Goal: Task Accomplishment & Management: Complete application form

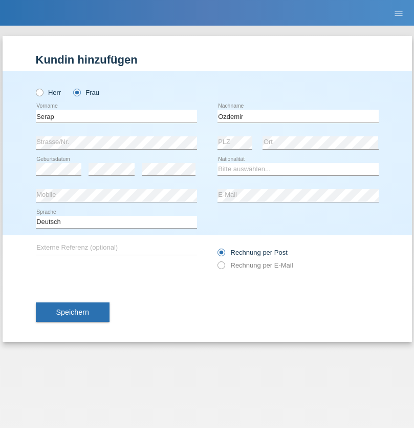
type input "Ozdemir"
select select "TR"
select select "C"
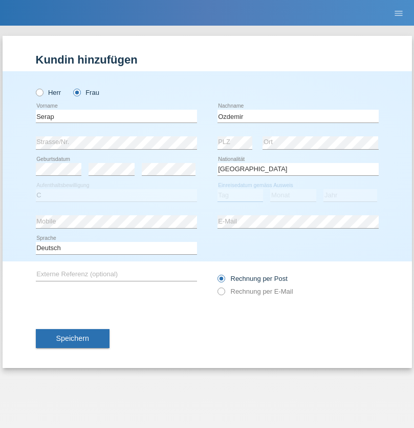
select select "06"
select select "10"
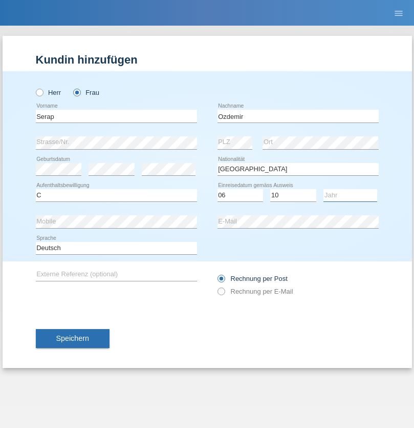
select select "1986"
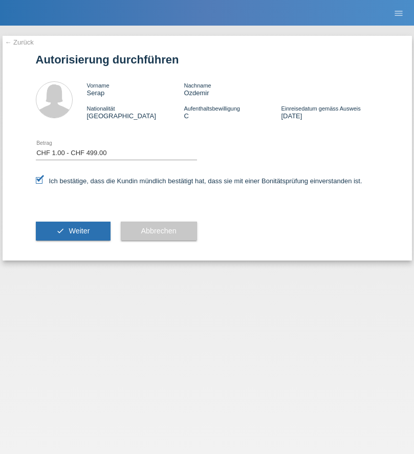
select select "1"
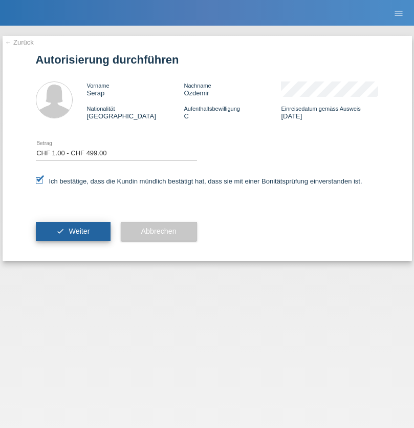
click at [73, 231] on span "Weiter" at bounding box center [79, 231] width 21 height 8
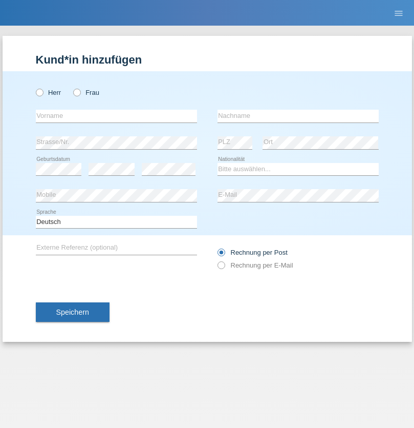
radio input "true"
click at [116, 116] on input "text" at bounding box center [116, 116] width 161 height 13
type input "[PERSON_NAME]"
click at [298, 116] on input "text" at bounding box center [298, 116] width 161 height 13
type input "Luternauer"
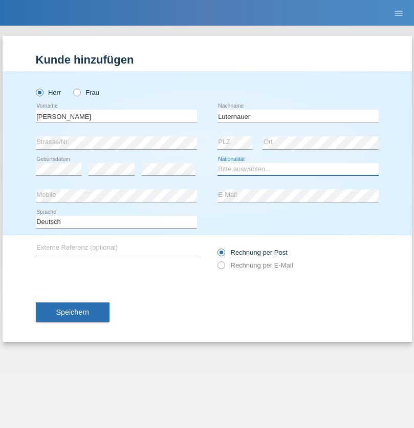
select select "CH"
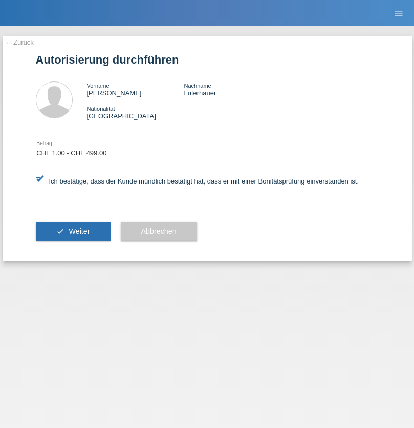
select select "1"
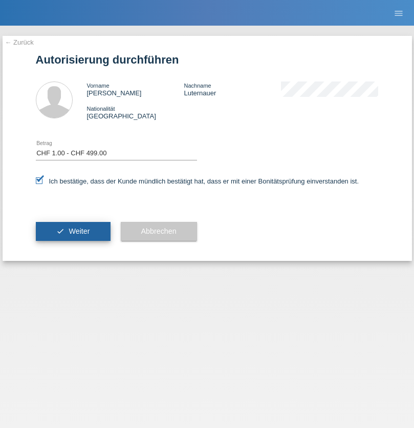
click at [73, 231] on span "Weiter" at bounding box center [79, 231] width 21 height 8
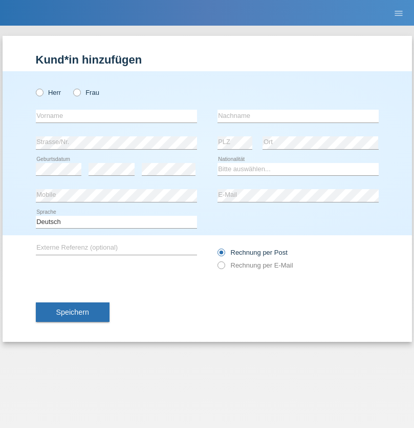
radio input "true"
click at [116, 116] on input "text" at bounding box center [116, 116] width 161 height 13
type input "Nuno"
click at [298, 116] on input "text" at bounding box center [298, 116] width 161 height 13
type input "Marques"
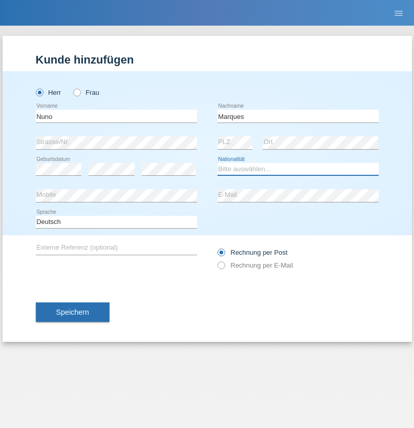
select select "PT"
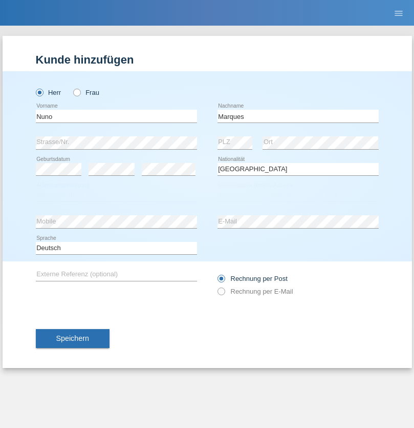
select select "C"
select select "20"
select select "02"
select select "1977"
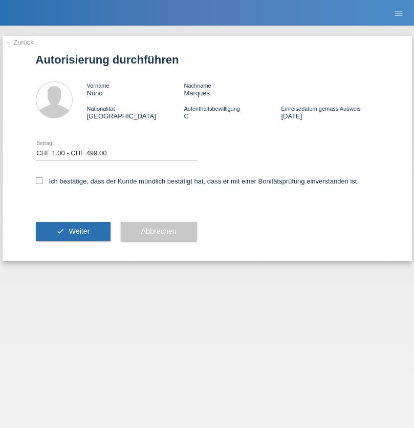
select select "1"
checkbox input "true"
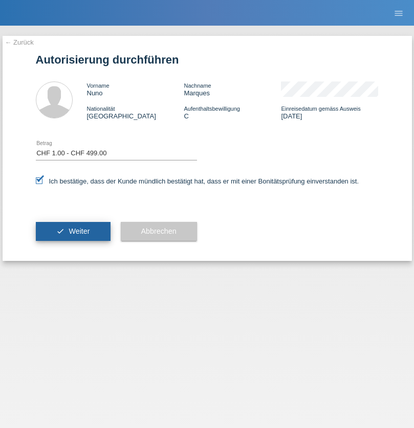
click at [73, 231] on span "Weiter" at bounding box center [79, 231] width 21 height 8
